Goal: Information Seeking & Learning: Learn about a topic

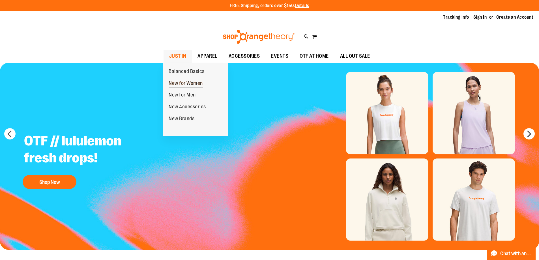
click at [195, 81] on span "New for Women" at bounding box center [186, 83] width 34 height 7
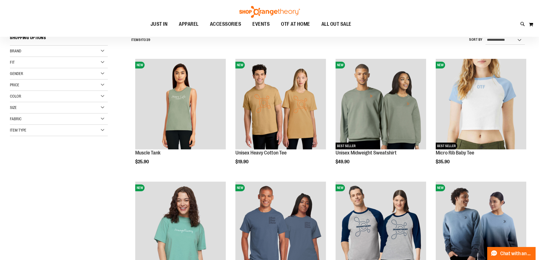
scroll to position [141, 0]
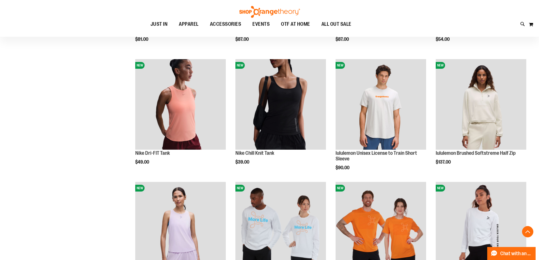
scroll to position [481, 0]
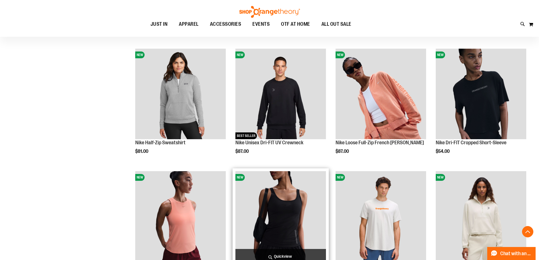
scroll to position [311, 0]
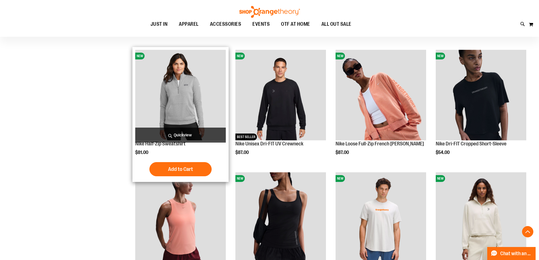
click at [174, 92] on img "product" at bounding box center [180, 95] width 91 height 91
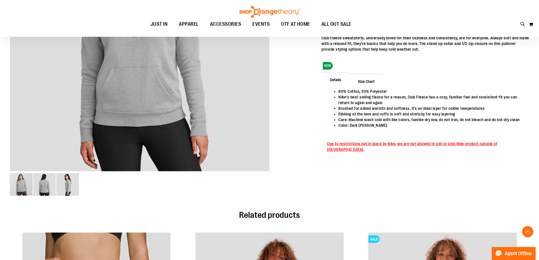
scroll to position [169, 0]
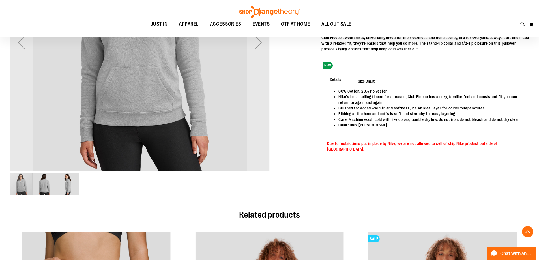
click at [43, 188] on img "image 2 of 3" at bounding box center [44, 184] width 23 height 23
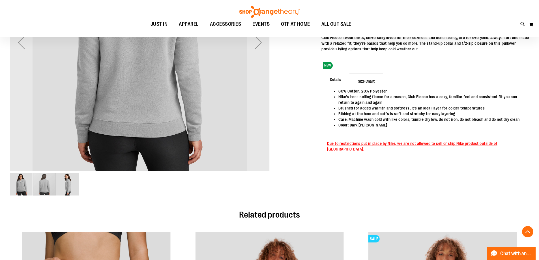
click at [25, 192] on img "image 1 of 3" at bounding box center [21, 184] width 23 height 23
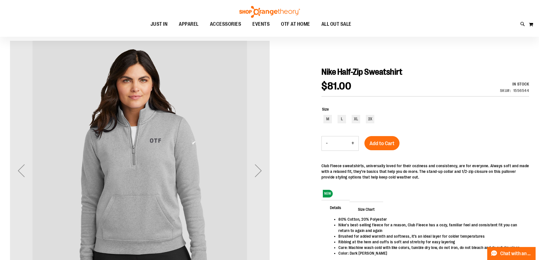
scroll to position [28, 0]
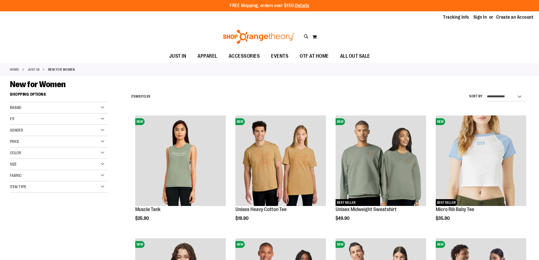
scroll to position [356, 0]
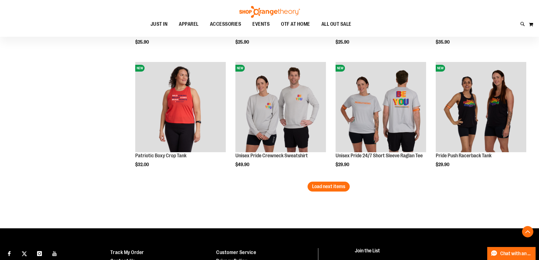
scroll to position [1035, 0]
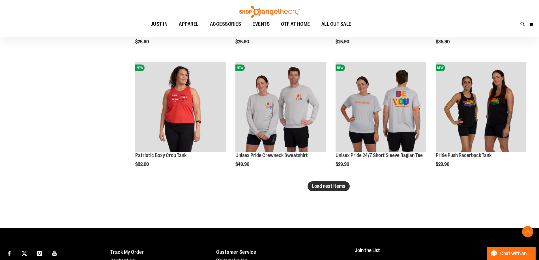
click at [343, 188] on span "Load next items" at bounding box center [328, 186] width 33 height 6
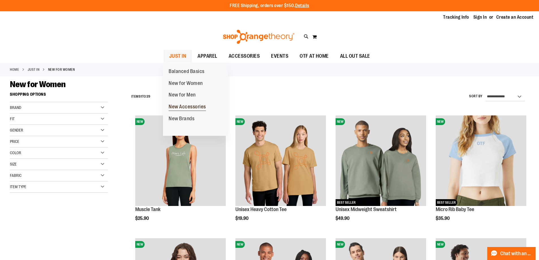
click at [195, 108] on span "New Accessories" at bounding box center [187, 107] width 37 height 7
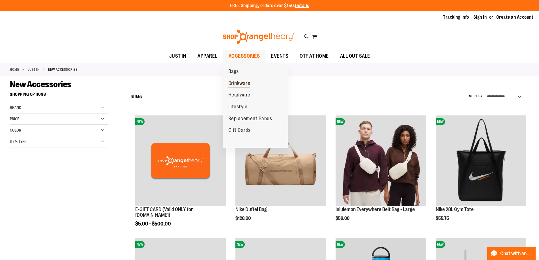
click at [249, 83] on span "Drinkware" at bounding box center [239, 83] width 22 height 7
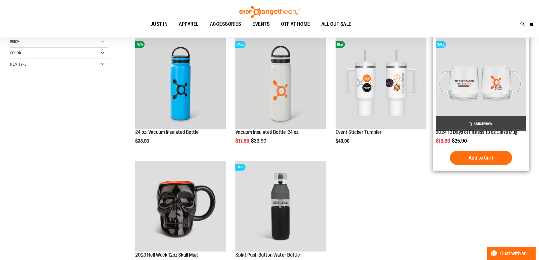
scroll to position [28, 0]
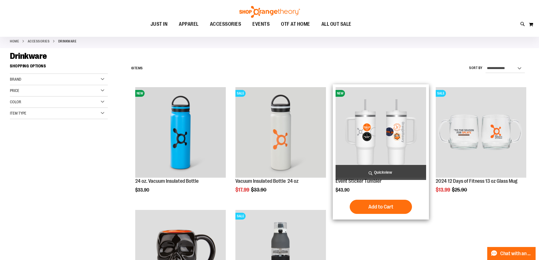
click at [399, 150] on img "product" at bounding box center [380, 132] width 91 height 91
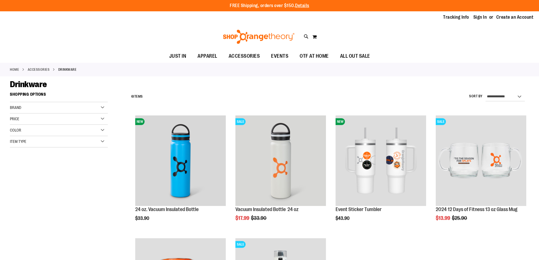
scroll to position [28, 0]
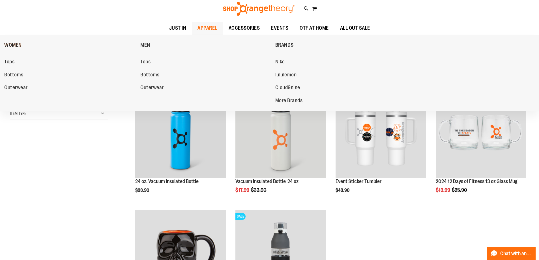
click at [6, 42] on span "WOMEN" at bounding box center [13, 45] width 18 height 7
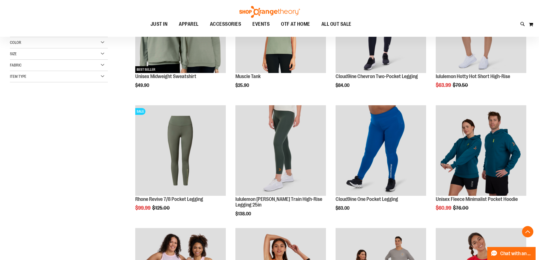
scroll to position [141, 0]
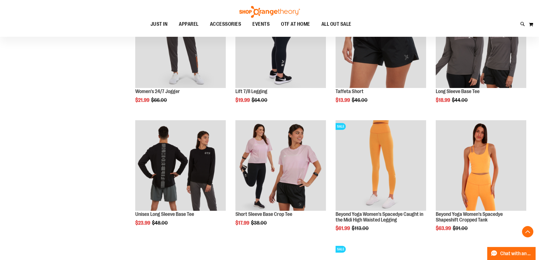
scroll to position [509, 0]
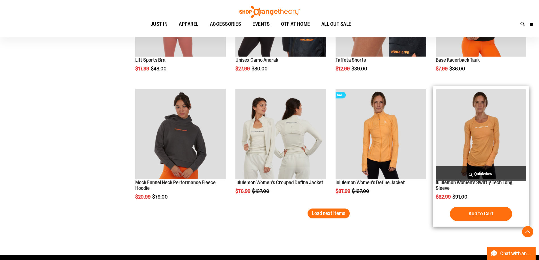
scroll to position [1018, 0]
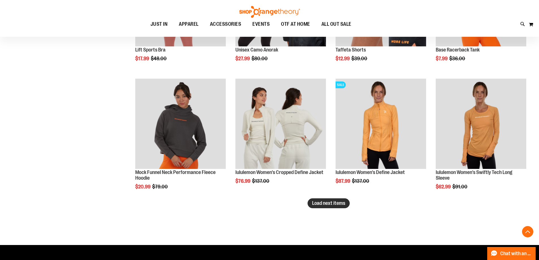
click at [327, 202] on span "Load next items" at bounding box center [328, 203] width 33 height 6
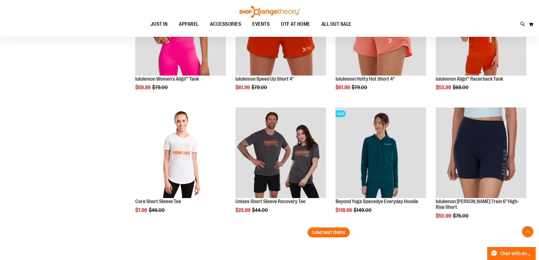
scroll to position [1357, 0]
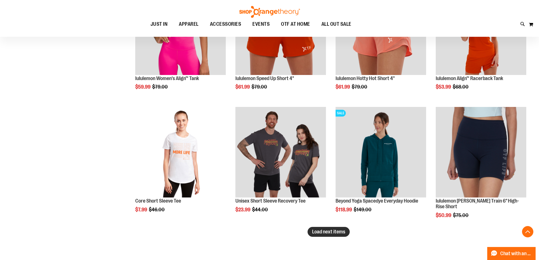
click at [325, 231] on span "Load next items" at bounding box center [328, 232] width 33 height 6
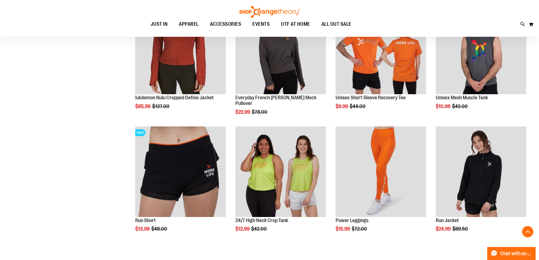
scroll to position [1584, 0]
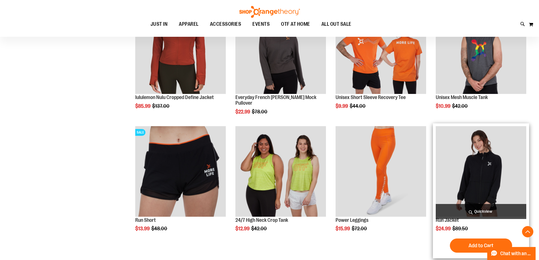
click at [476, 164] on img "product" at bounding box center [481, 171] width 91 height 91
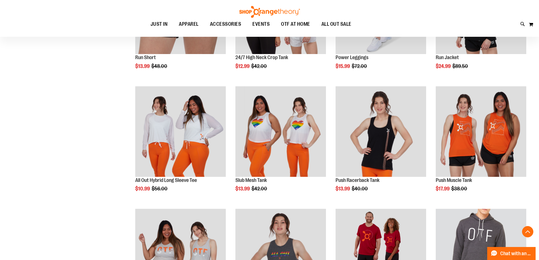
scroll to position [254, 0]
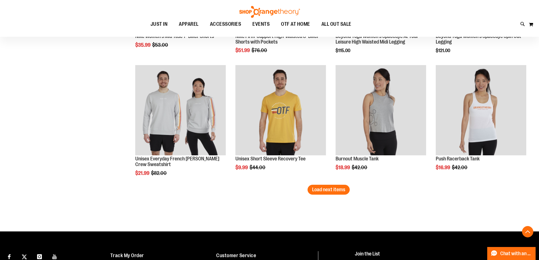
scroll to position [990, 0]
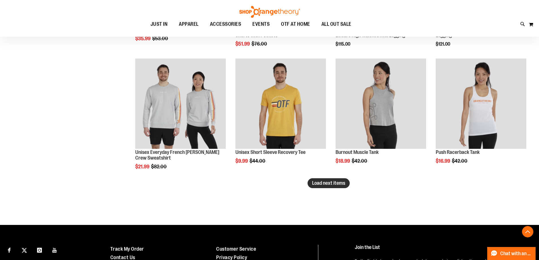
click at [333, 183] on span "Load next items" at bounding box center [328, 183] width 33 height 6
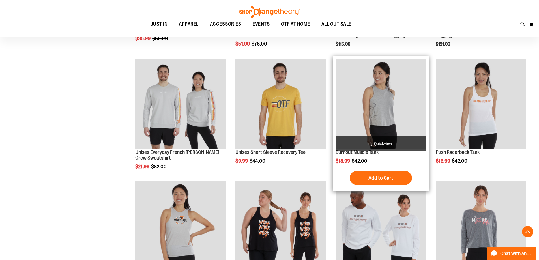
click at [412, 102] on img "product" at bounding box center [380, 104] width 91 height 91
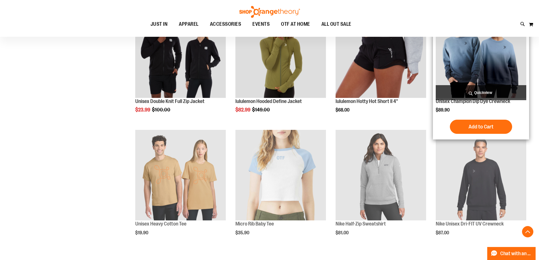
scroll to position [254, 0]
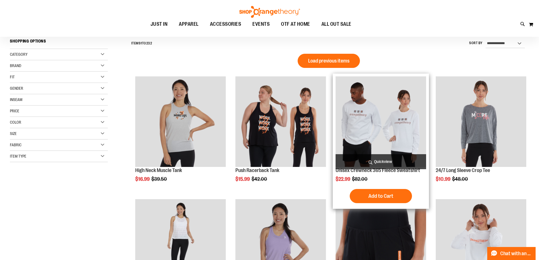
scroll to position [56, 0]
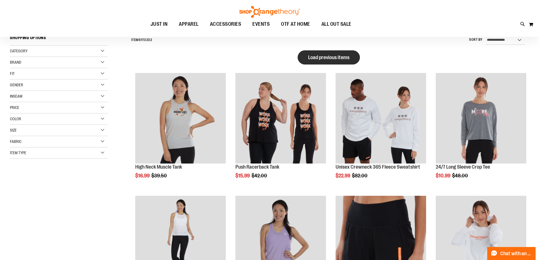
click at [333, 55] on span "Load previous items" at bounding box center [328, 58] width 41 height 6
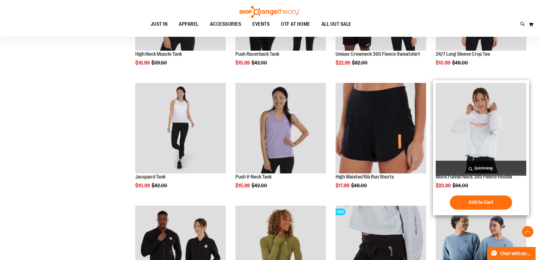
scroll to position [565, 0]
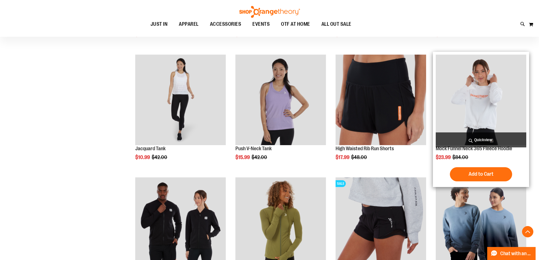
click at [506, 106] on img "product" at bounding box center [481, 100] width 91 height 91
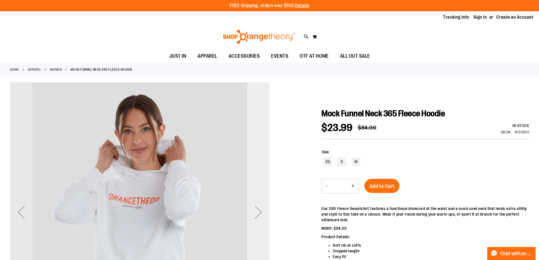
click at [257, 214] on div "Next" at bounding box center [258, 212] width 23 height 23
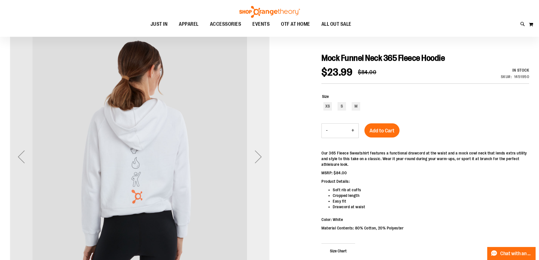
scroll to position [56, 0]
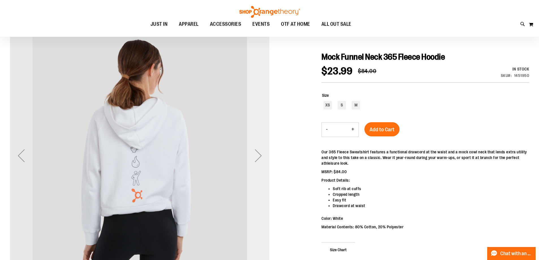
click at [257, 162] on div "Next" at bounding box center [258, 155] width 23 height 23
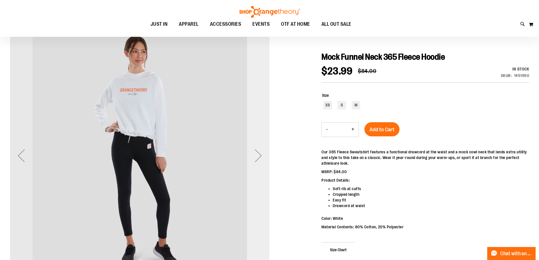
click at [257, 162] on div "Next" at bounding box center [258, 155] width 23 height 23
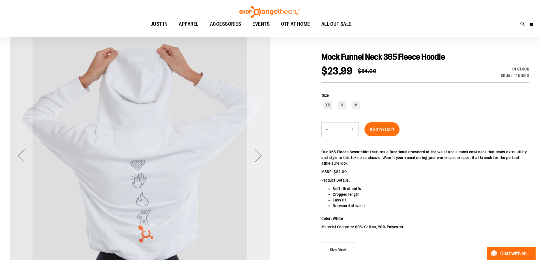
click at [257, 162] on div "Next" at bounding box center [258, 155] width 23 height 23
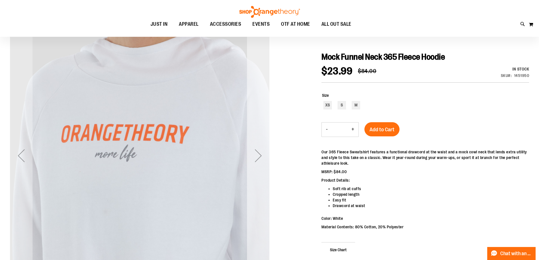
click at [257, 162] on div "Next" at bounding box center [258, 155] width 23 height 23
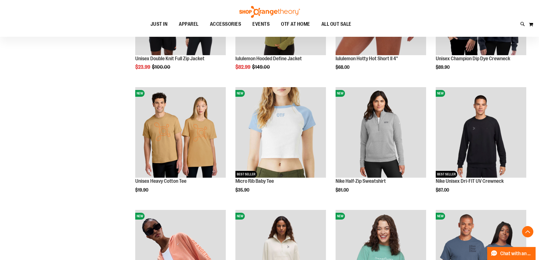
scroll to position [411, 0]
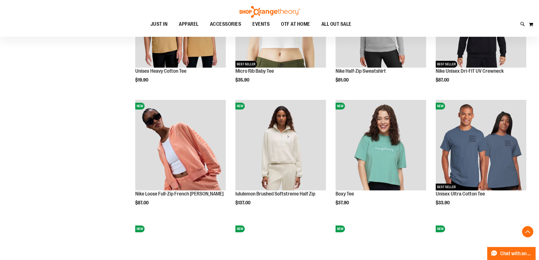
scroll to position [524, 0]
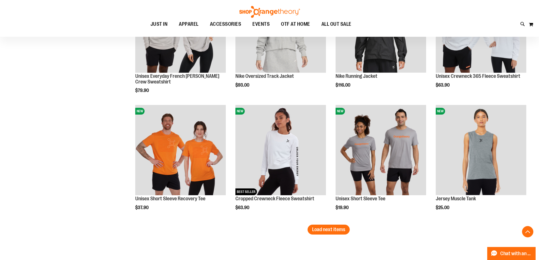
scroll to position [1033, 0]
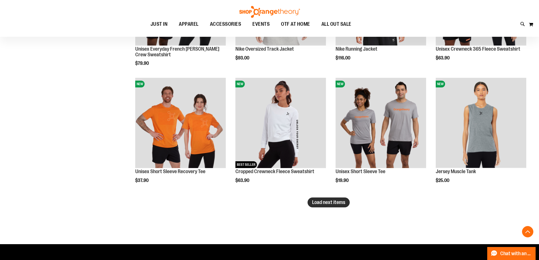
click at [321, 204] on span "Load next items" at bounding box center [328, 202] width 33 height 6
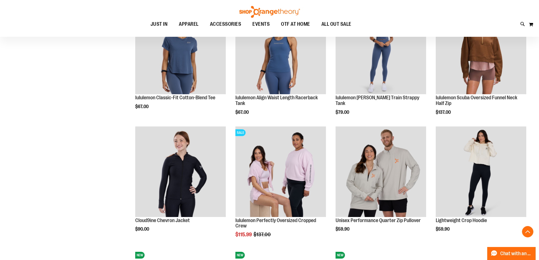
scroll to position [1231, 0]
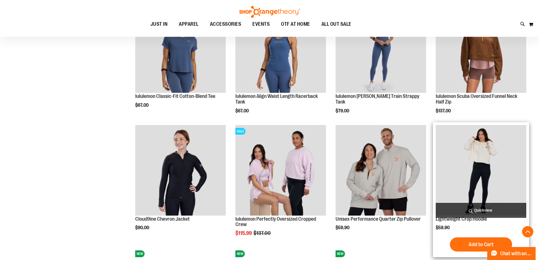
click at [478, 167] on img "product" at bounding box center [481, 170] width 91 height 91
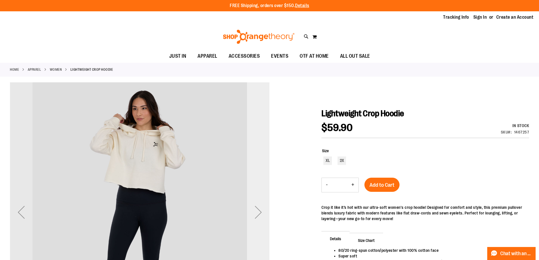
click at [258, 216] on div "Next" at bounding box center [258, 212] width 23 height 23
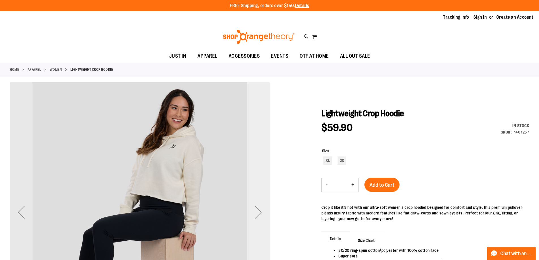
click at [257, 216] on div "Next" at bounding box center [258, 212] width 23 height 23
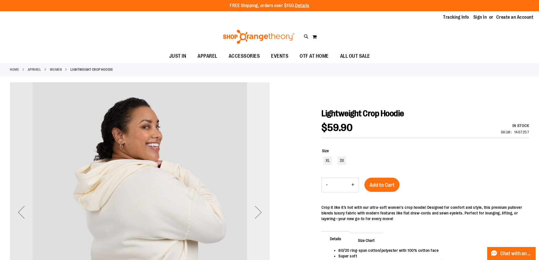
click at [250, 212] on div "Next" at bounding box center [258, 212] width 23 height 23
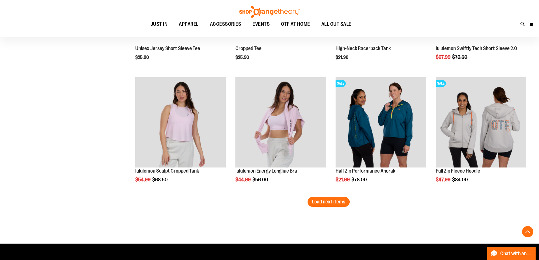
scroll to position [1039, 0]
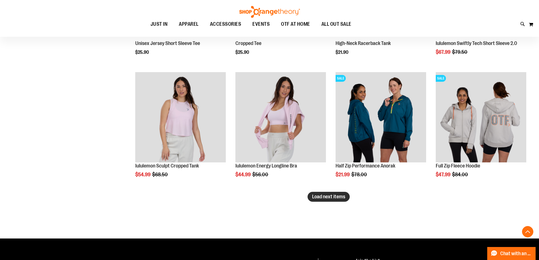
click at [325, 196] on span "Load next items" at bounding box center [328, 197] width 33 height 6
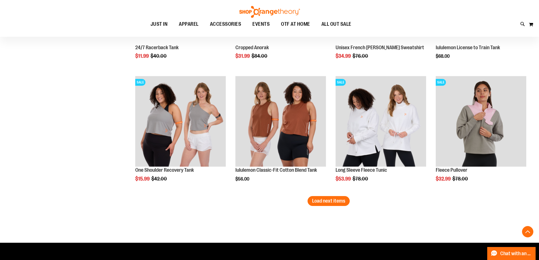
scroll to position [1435, 0]
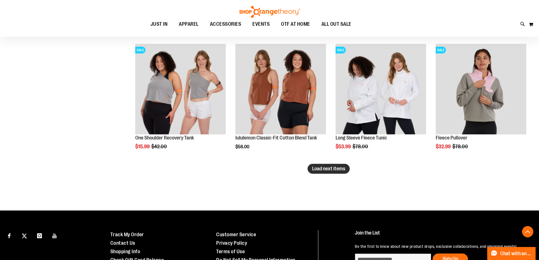
click at [322, 172] on button "Load next items" at bounding box center [328, 169] width 42 height 10
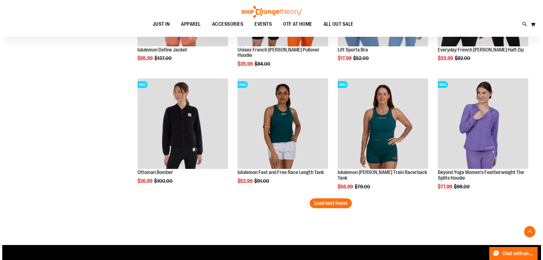
scroll to position [1802, 0]
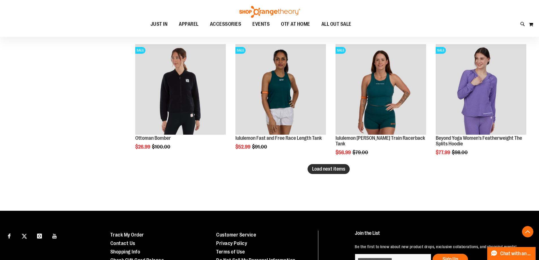
click at [334, 169] on span "Load next items" at bounding box center [328, 169] width 33 height 6
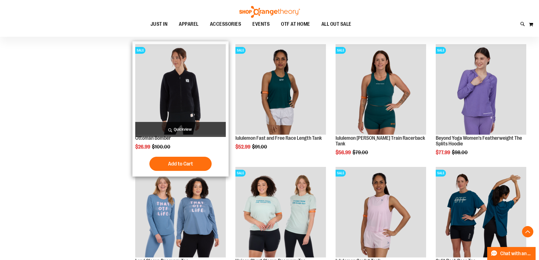
click at [185, 129] on span "Quickview" at bounding box center [180, 129] width 91 height 15
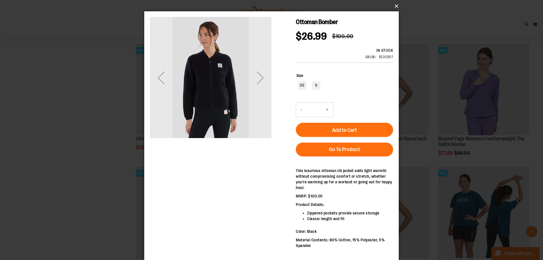
click at [393, 4] on button "×" at bounding box center [273, 6] width 255 height 12
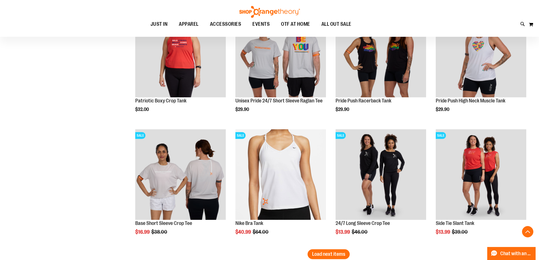
scroll to position [2170, 0]
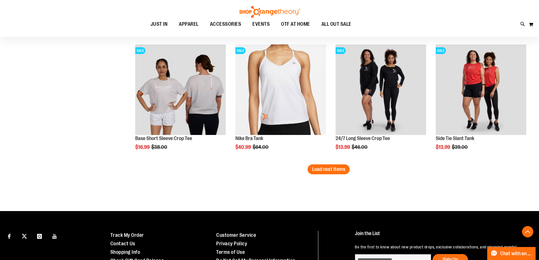
click at [344, 169] on span "Load next items" at bounding box center [328, 169] width 33 height 6
